Goal: Task Accomplishment & Management: Manage account settings

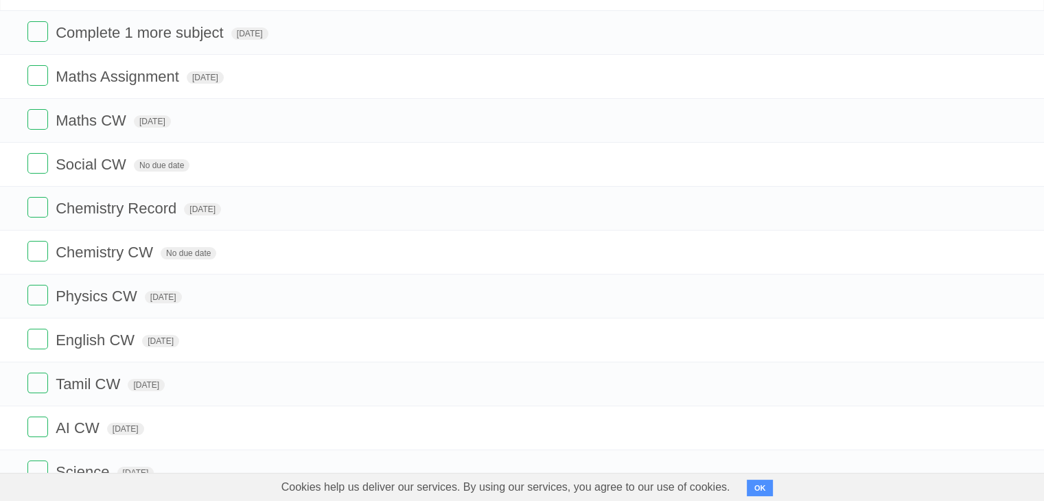
scroll to position [141, 0]
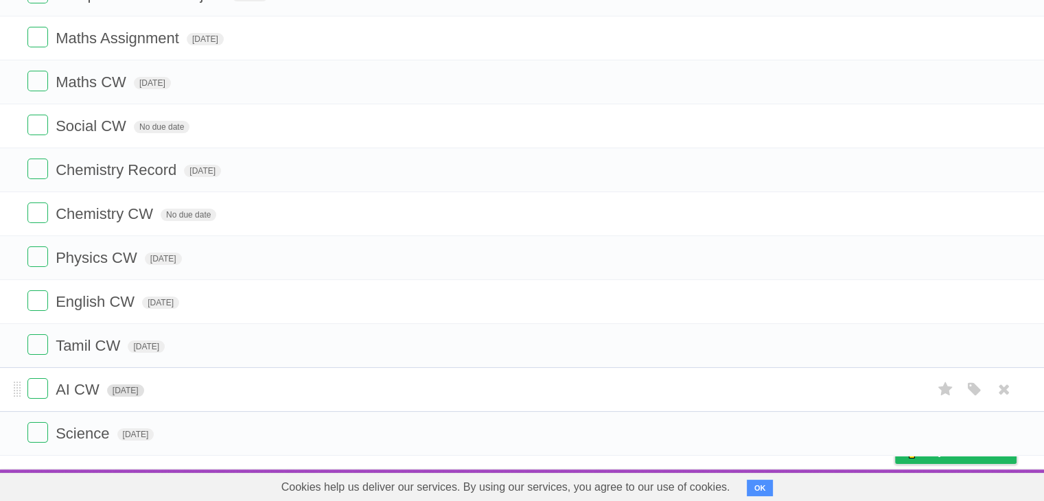
click at [144, 392] on span "[DATE]" at bounding box center [125, 390] width 37 height 12
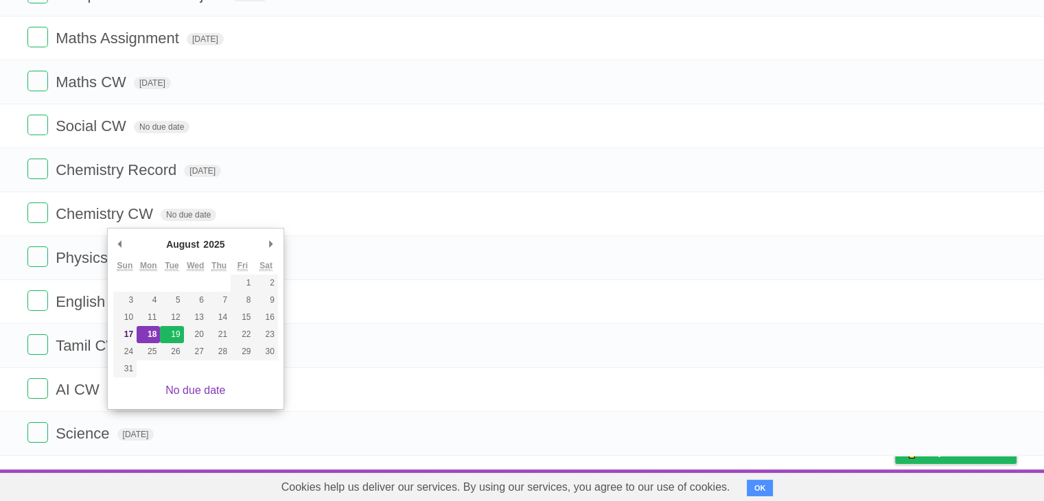
type span "[DATE]"
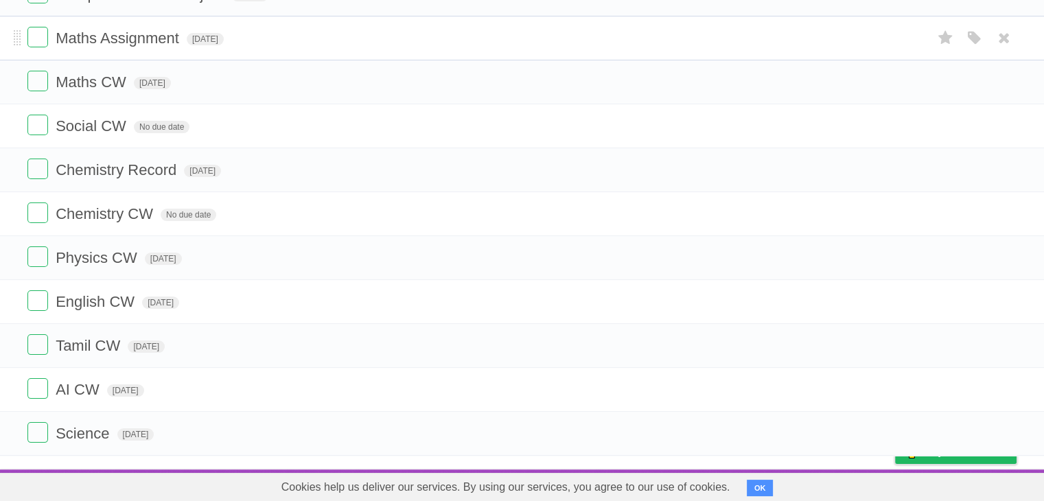
click at [739, 49] on form "Maths Assignment [DATE] White Red Blue Green Purple Orange" at bounding box center [521, 38] width 989 height 23
